Goal: Information Seeking & Learning: Learn about a topic

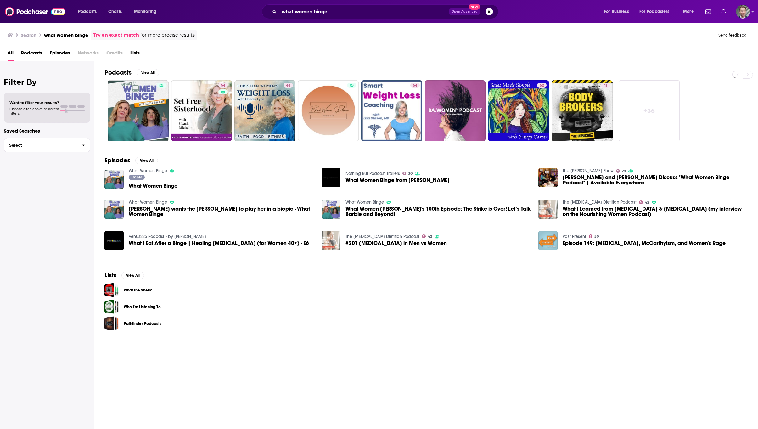
drag, startPoint x: 37, startPoint y: 342, endPoint x: 40, endPoint y: 340, distance: 3.7
click at [38, 341] on div "Filter By Want to filter your results? Choose a tab above to access filters. Sa…" at bounding box center [47, 275] width 94 height 429
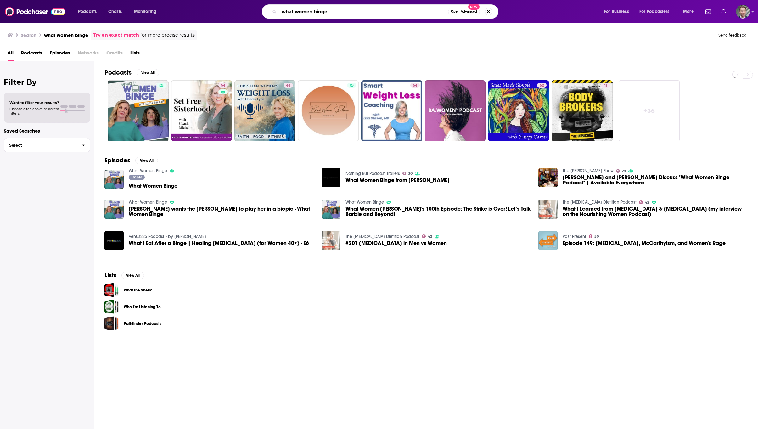
click at [347, 12] on input "what women binge" at bounding box center [363, 12] width 169 height 10
type input "w"
type input "problem solved"
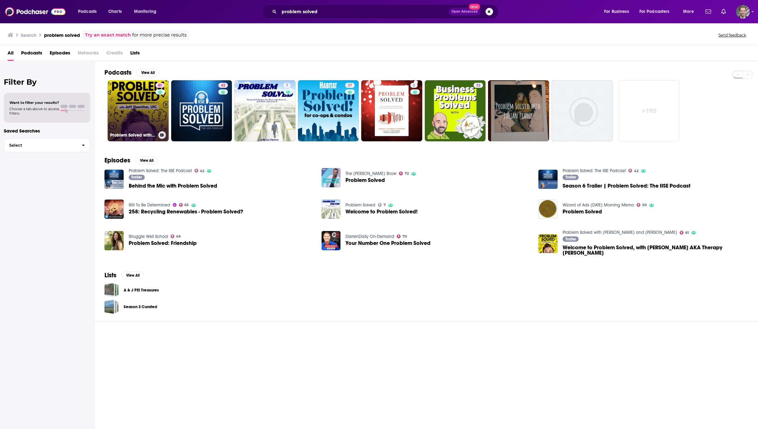
click at [139, 101] on link "61 Problem Solved with [PERSON_NAME] and [PERSON_NAME]" at bounding box center [138, 110] width 61 height 61
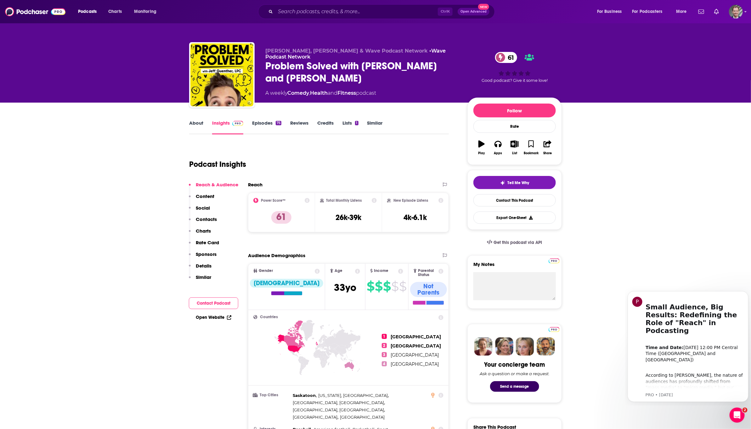
click at [197, 123] on link "About" at bounding box center [196, 127] width 14 height 14
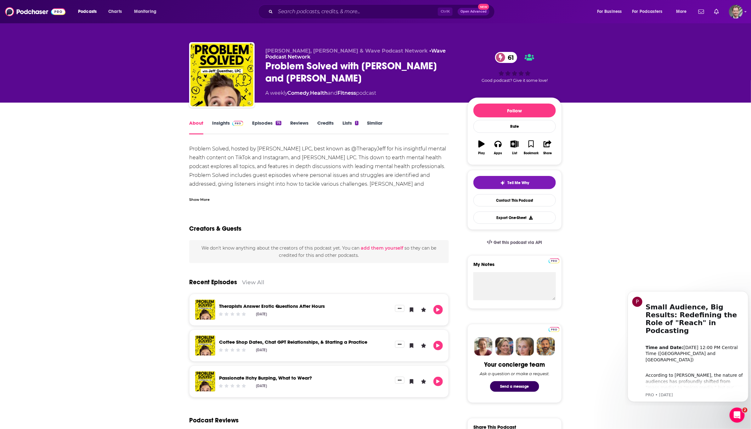
click at [197, 200] on div "Show More" at bounding box center [199, 199] width 20 height 6
